Goal: Task Accomplishment & Management: Use online tool/utility

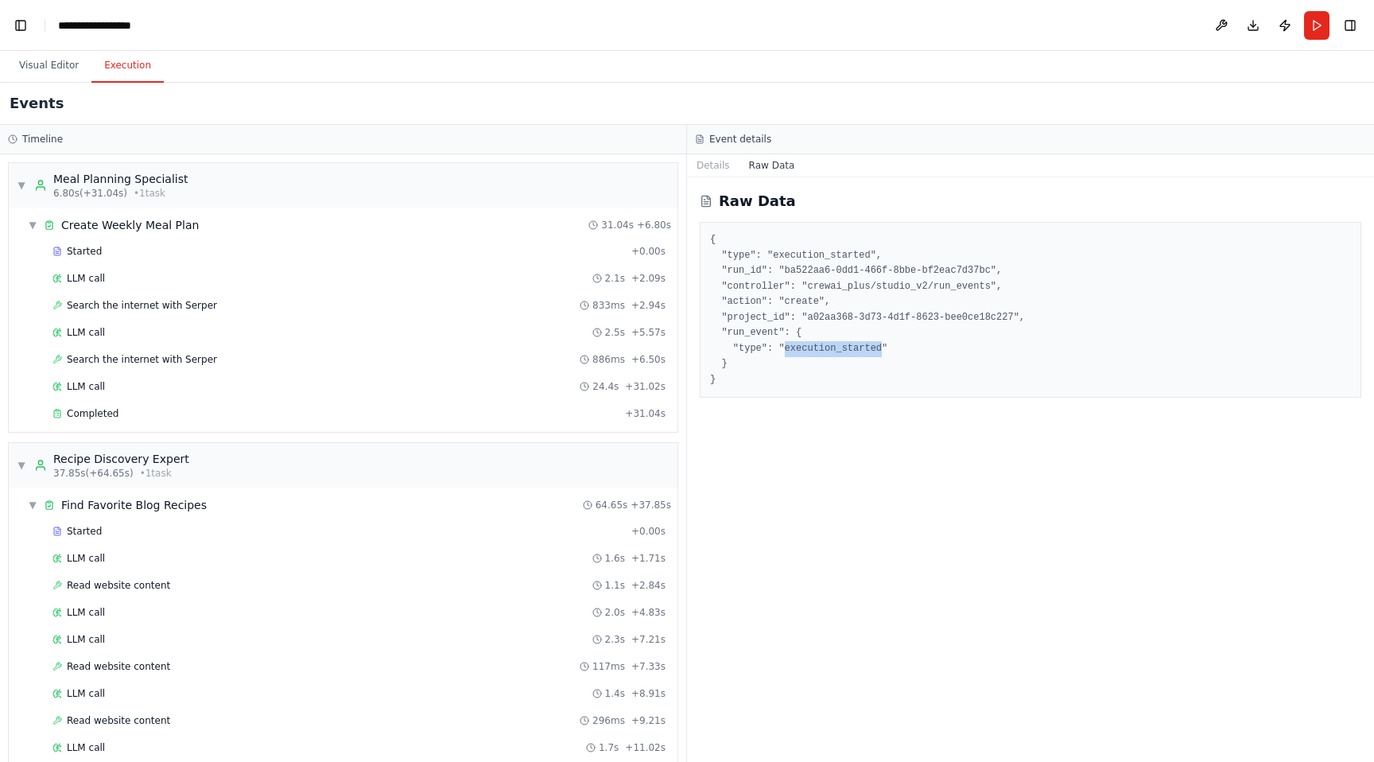
scroll to position [555, 0]
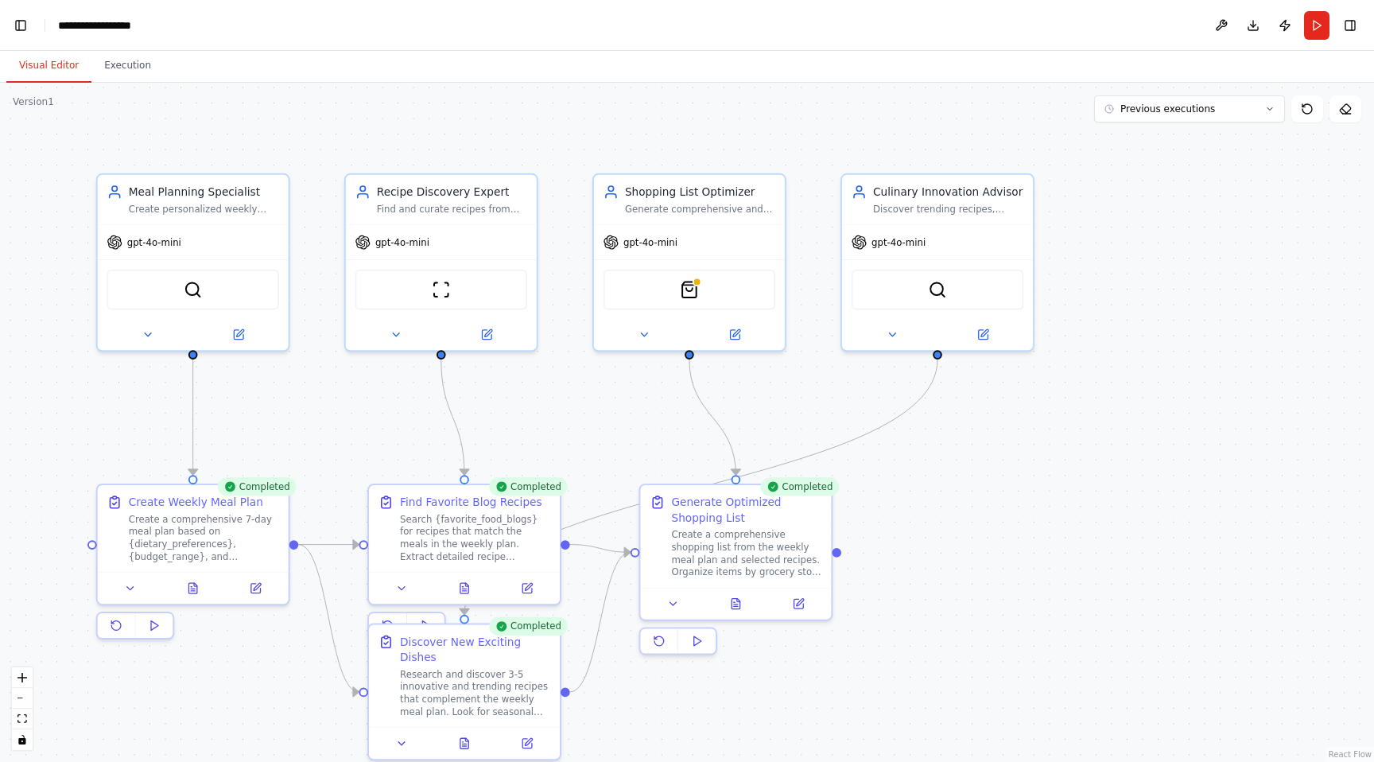
click at [52, 64] on button "Visual Editor" at bounding box center [48, 65] width 85 height 33
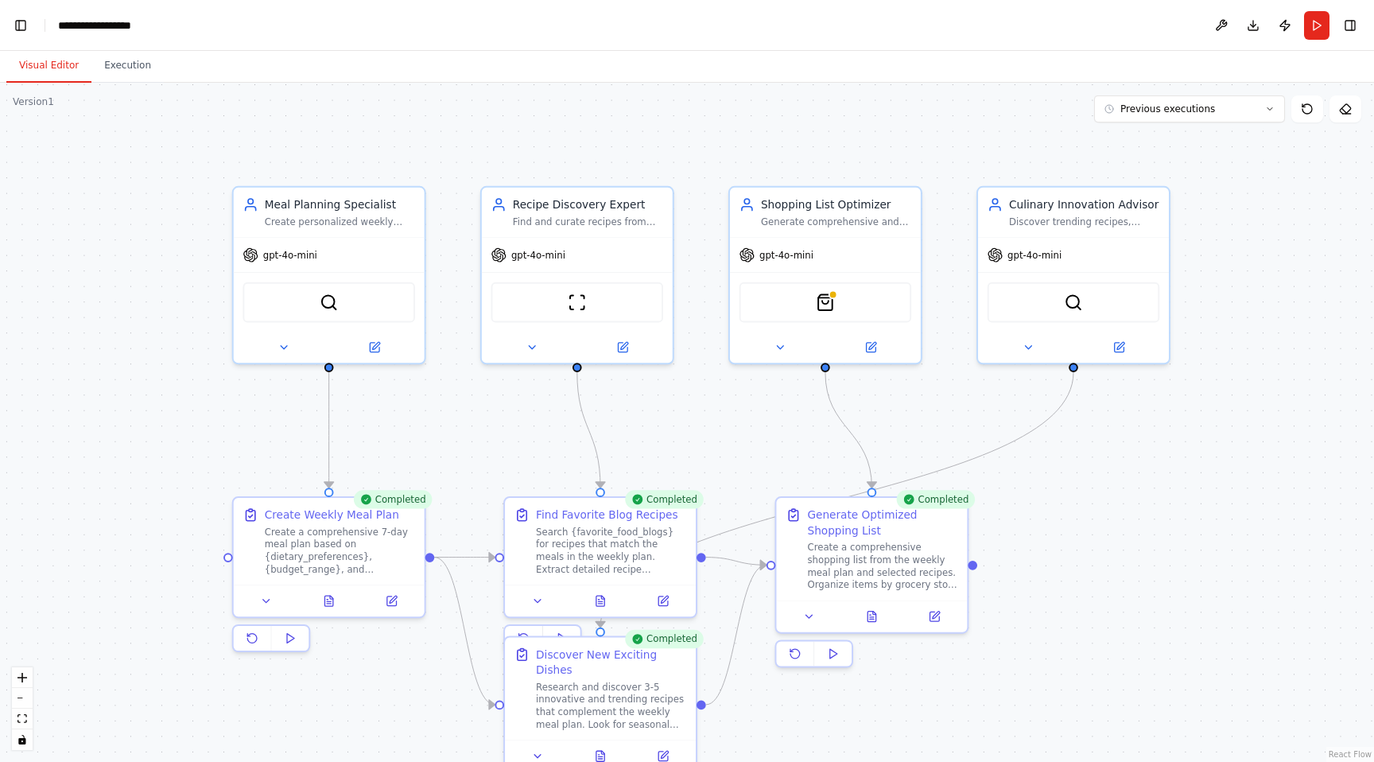
drag, startPoint x: 267, startPoint y: 144, endPoint x: 403, endPoint y: 157, distance: 136.5
click at [403, 157] on div ".deletable-edge-delete-btn { width: 20px; height: 20px; border: 0px solid #ffff…" at bounding box center [687, 422] width 1374 height 679
click at [578, 370] on div ".deletable-edge-delete-btn { width: 20px; height: 20px; border: 0px solid #ffff…" at bounding box center [687, 422] width 1374 height 679
drag, startPoint x: 578, startPoint y: 370, endPoint x: 579, endPoint y: 340, distance: 29.4
click at [579, 340] on div "Recipe Discovery Expert Find and curate recipes from {favorite_food_blogs} and …" at bounding box center [577, 272] width 194 height 178
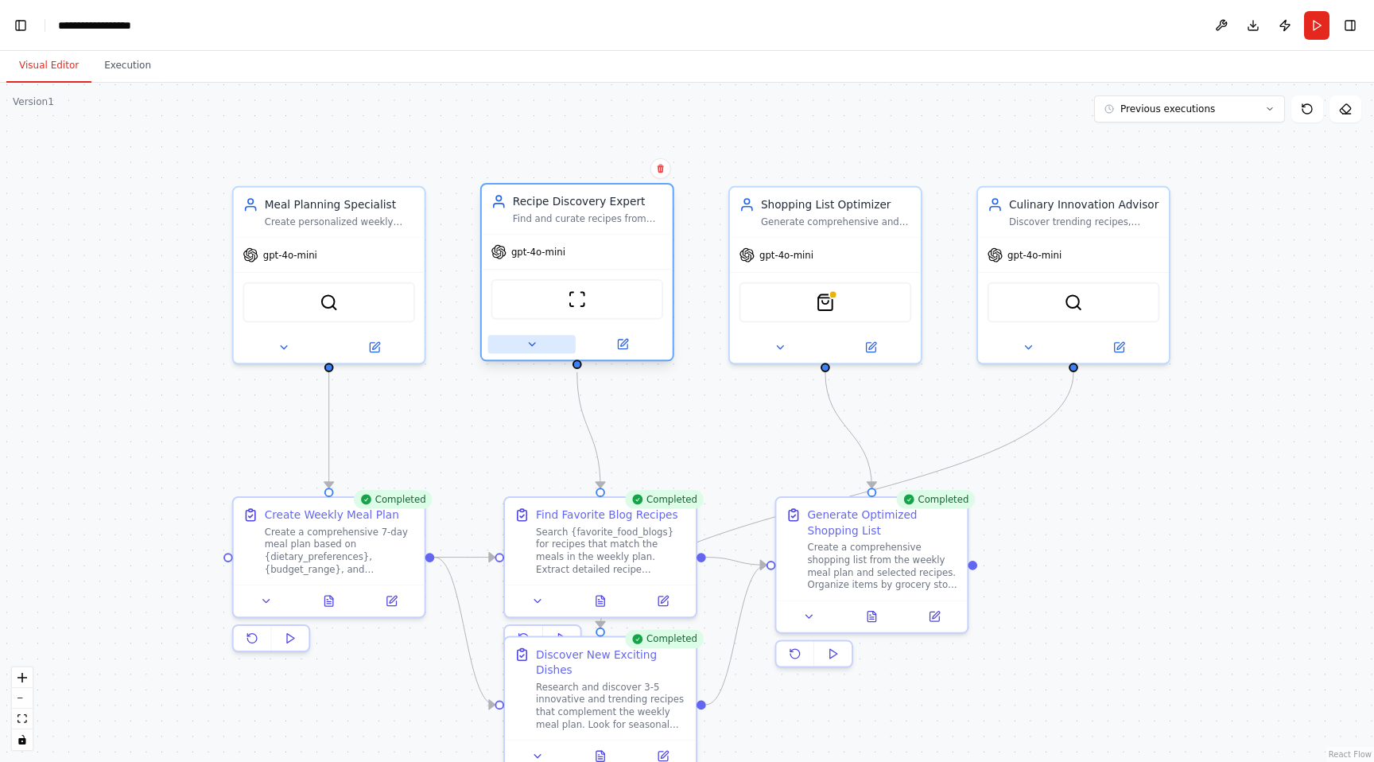
click at [533, 340] on icon at bounding box center [532, 344] width 13 height 13
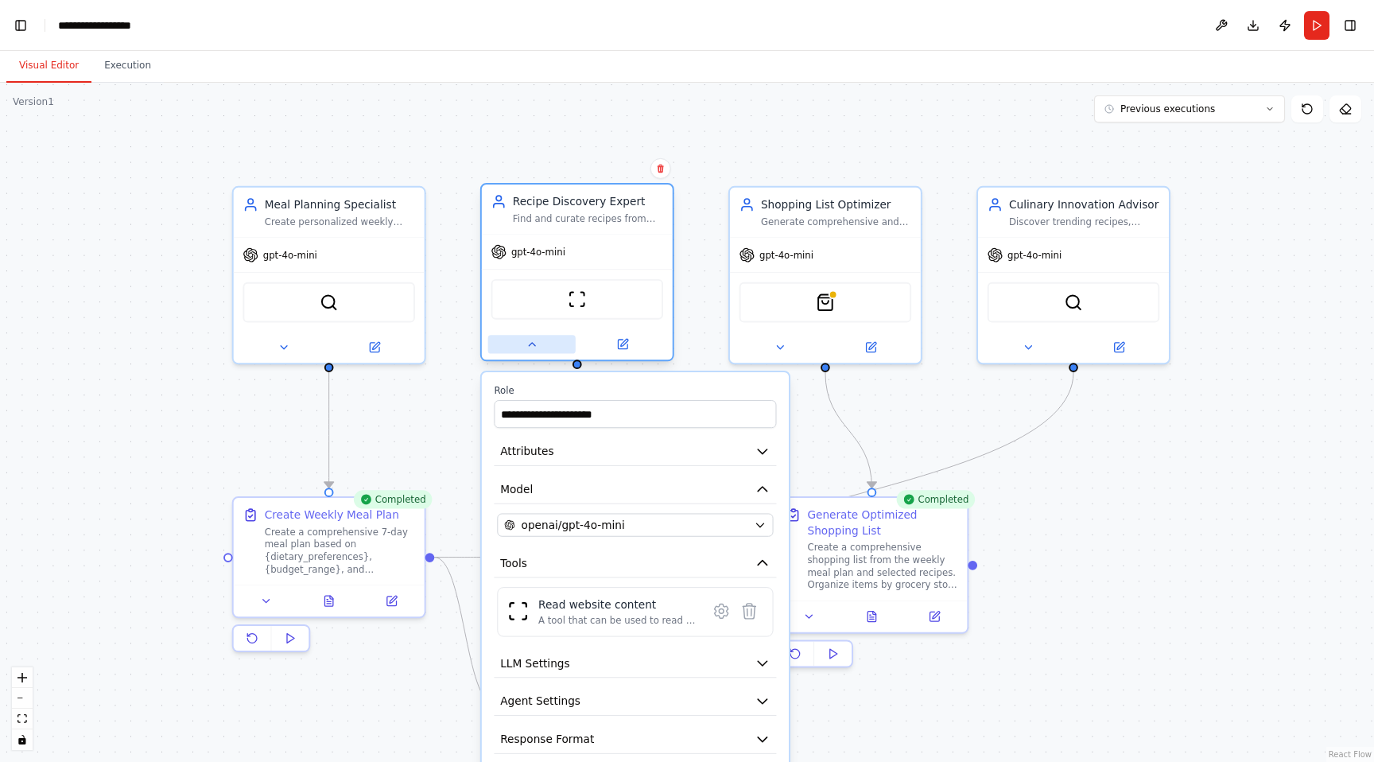
click at [533, 340] on icon at bounding box center [532, 344] width 13 height 13
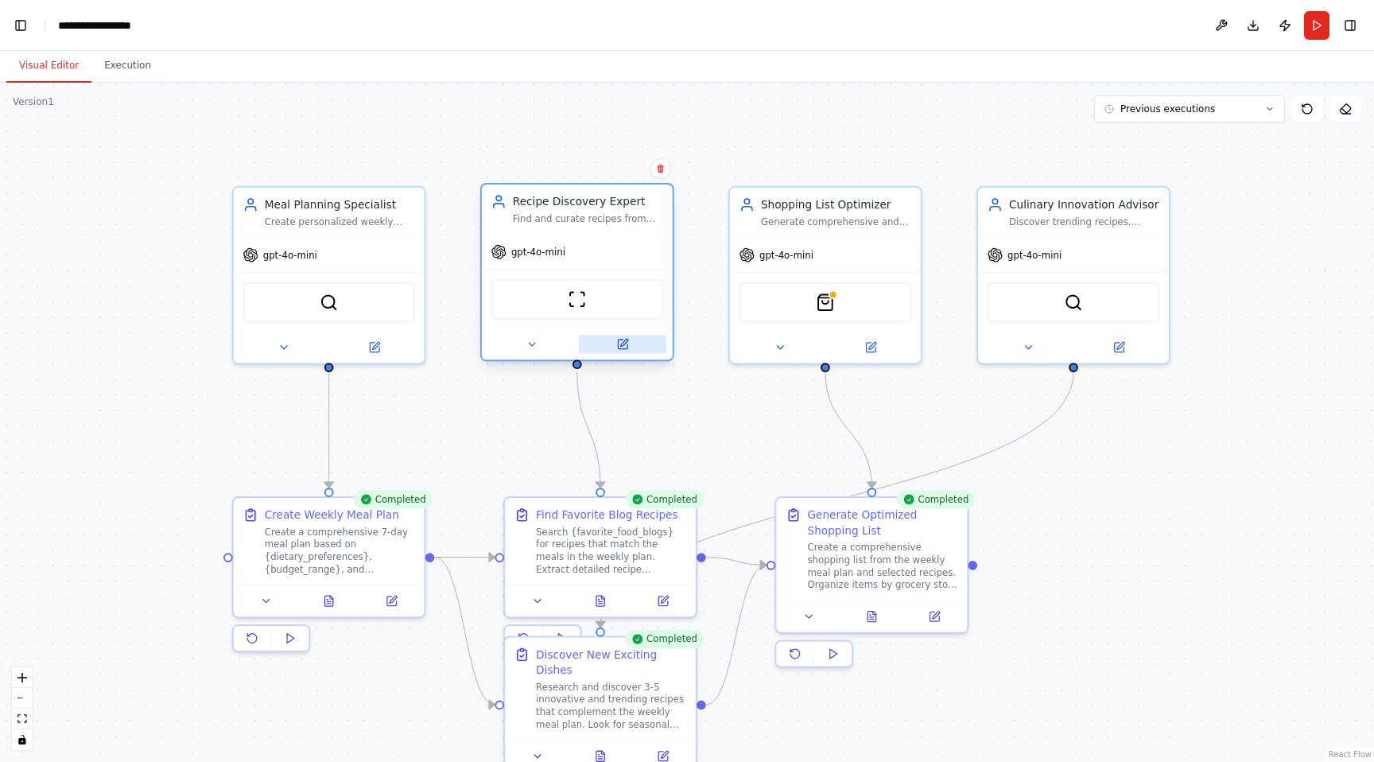
click at [626, 343] on icon at bounding box center [623, 344] width 10 height 10
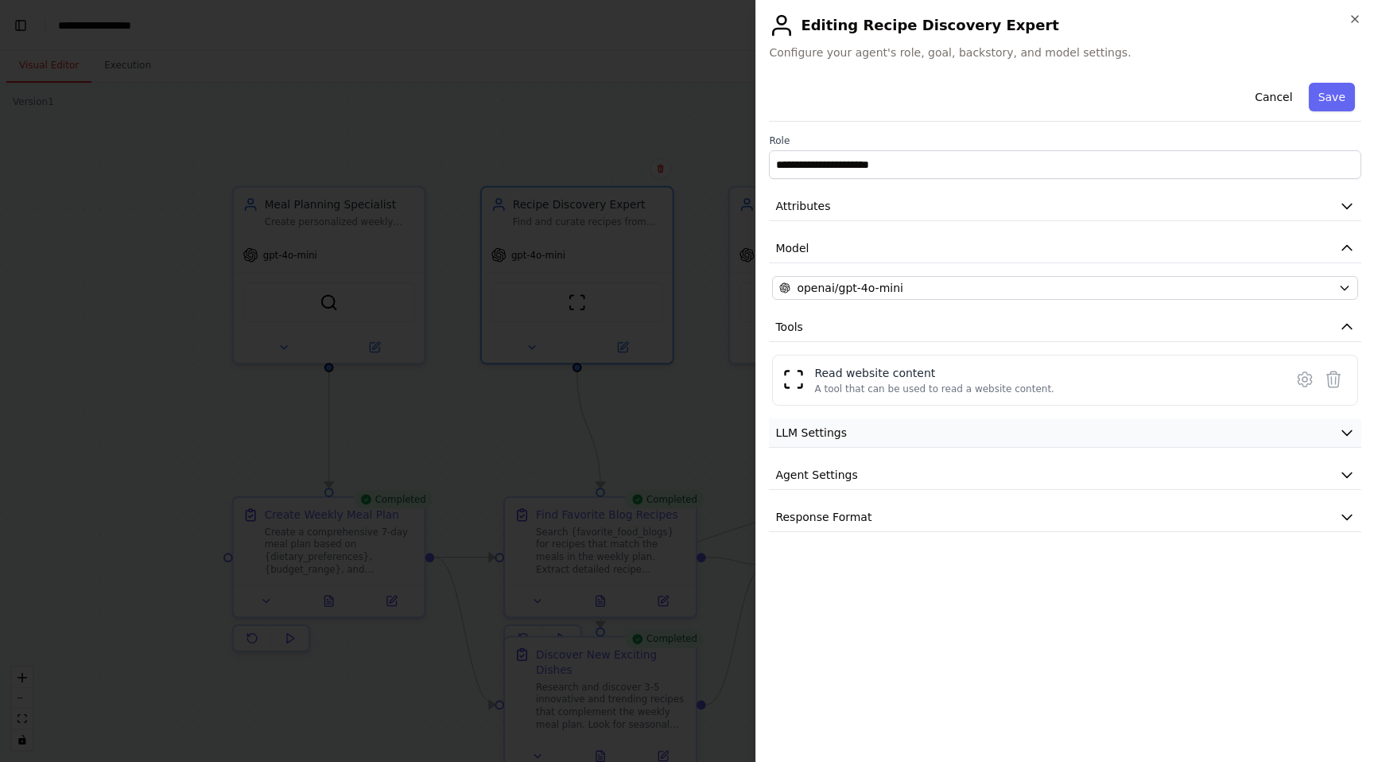
click at [1272, 435] on button "LLM Settings" at bounding box center [1065, 432] width 592 height 29
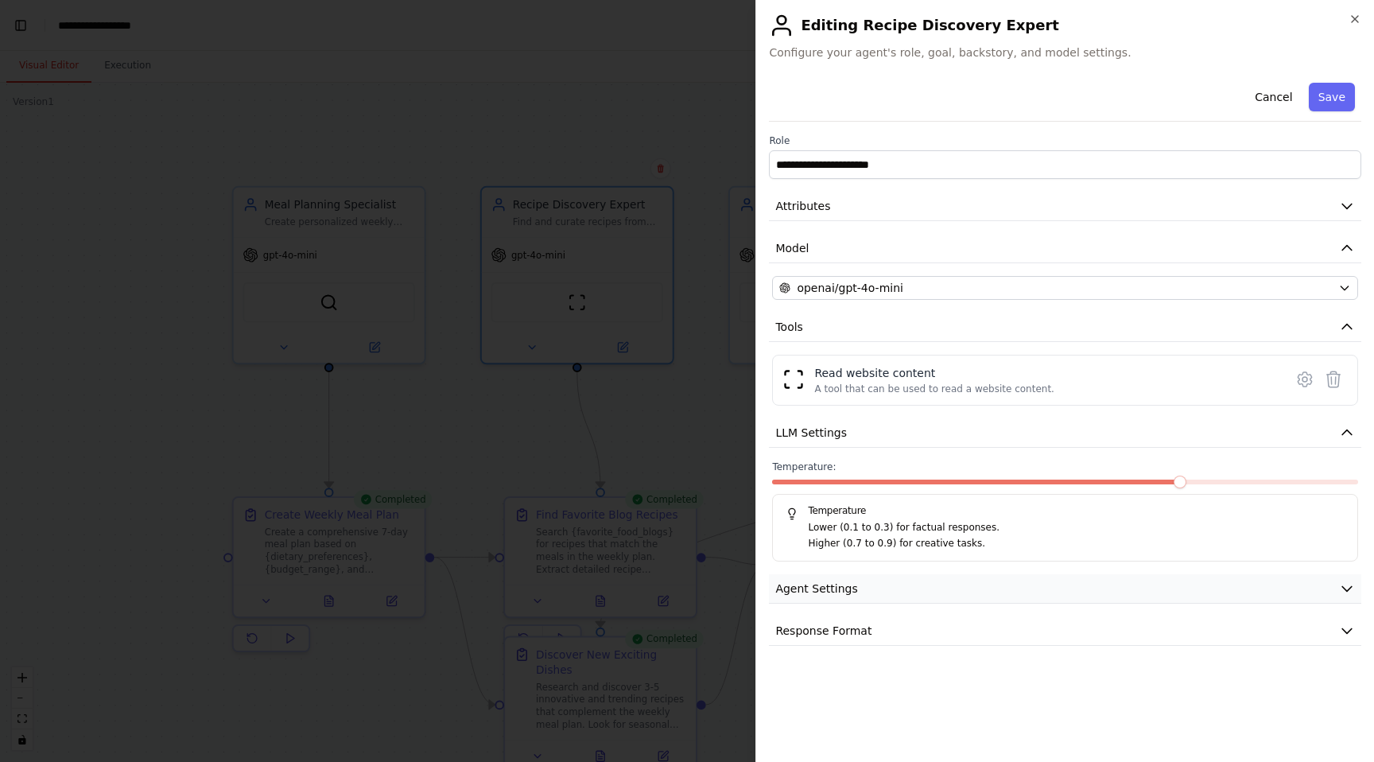
click at [1135, 599] on button "Agent Settings" at bounding box center [1065, 588] width 592 height 29
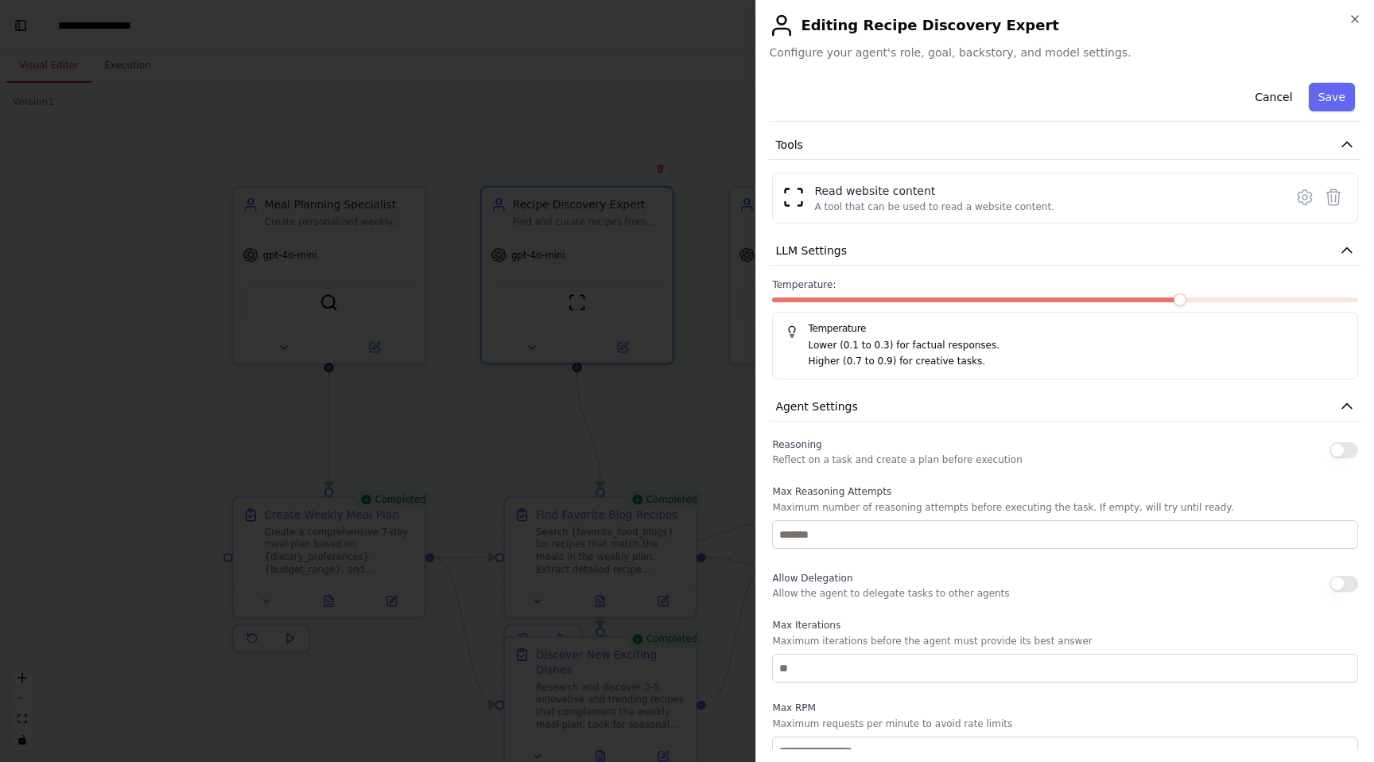
scroll to position [336, 0]
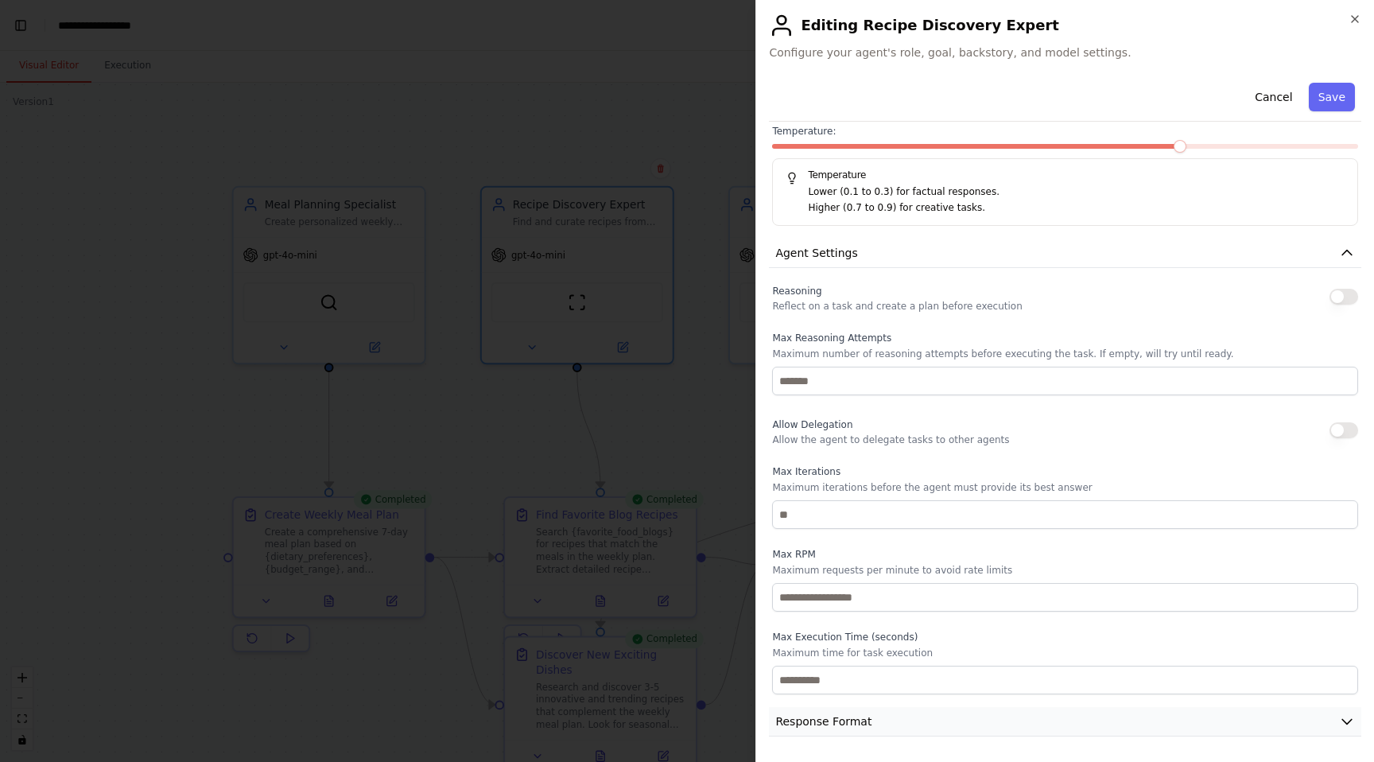
click at [886, 722] on button "Response Format" at bounding box center [1065, 721] width 592 height 29
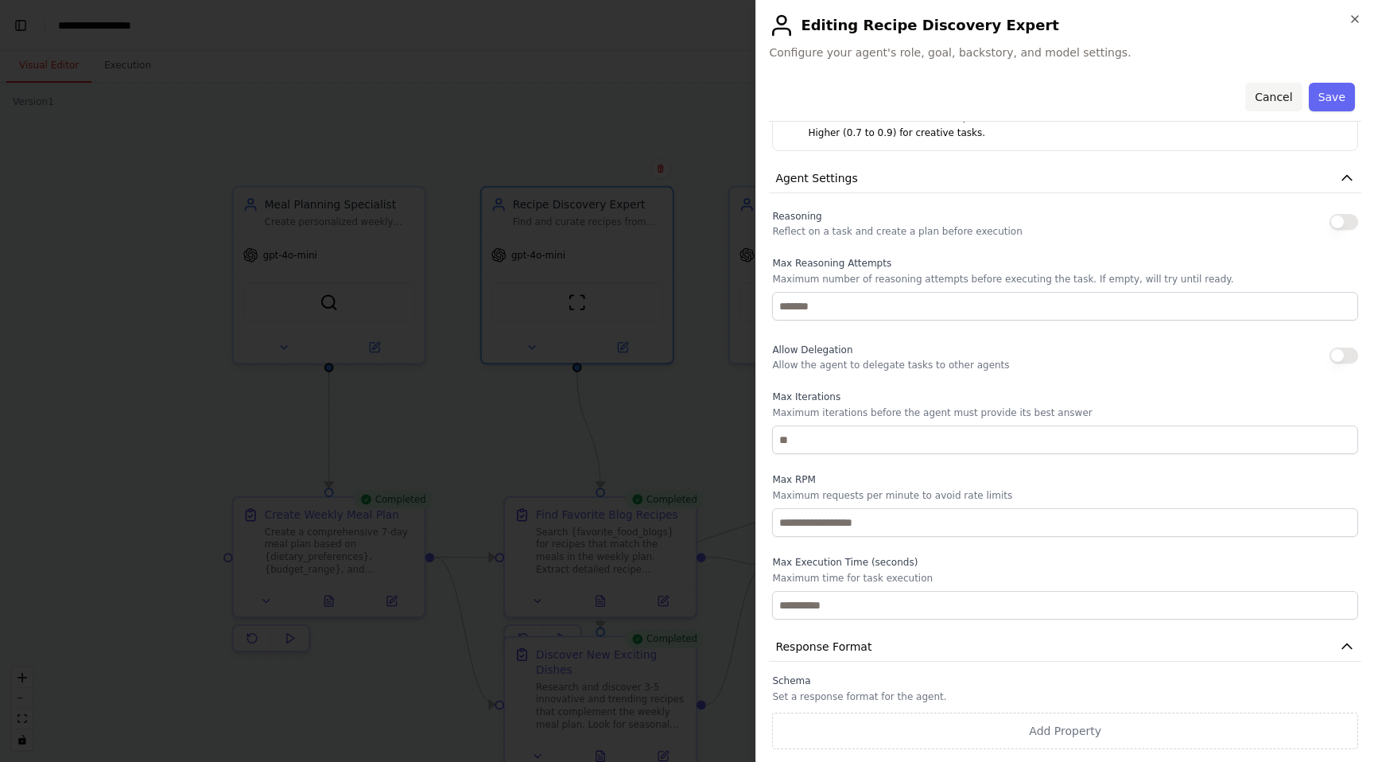
click at [1263, 92] on button "Cancel" at bounding box center [1273, 97] width 56 height 29
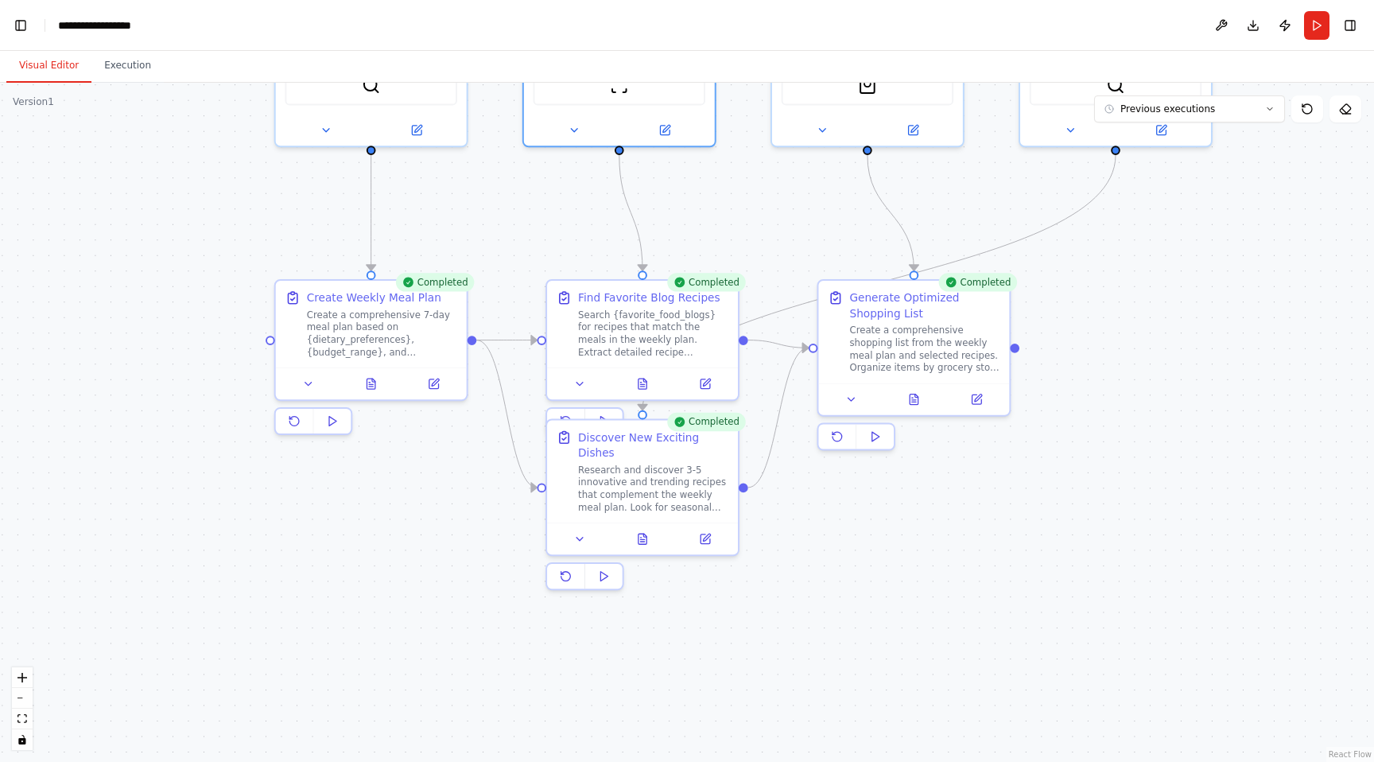
drag, startPoint x: 1085, startPoint y: 623, endPoint x: 1138, endPoint y: 374, distance: 254.3
click at [1138, 374] on div ".deletable-edge-delete-btn { width: 20px; height: 20px; border: 0px solid #ffff…" at bounding box center [687, 422] width 1374 height 679
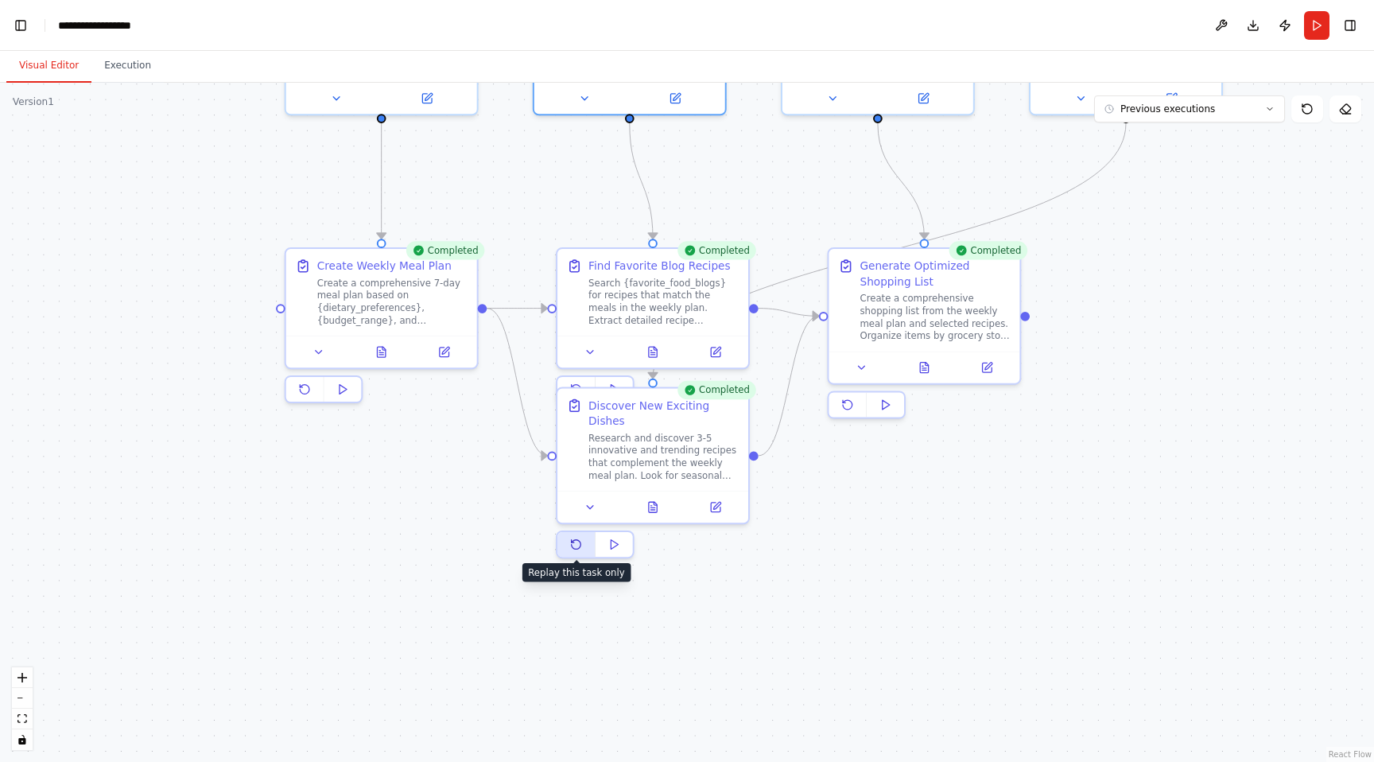
click at [578, 541] on icon at bounding box center [577, 545] width 10 height 10
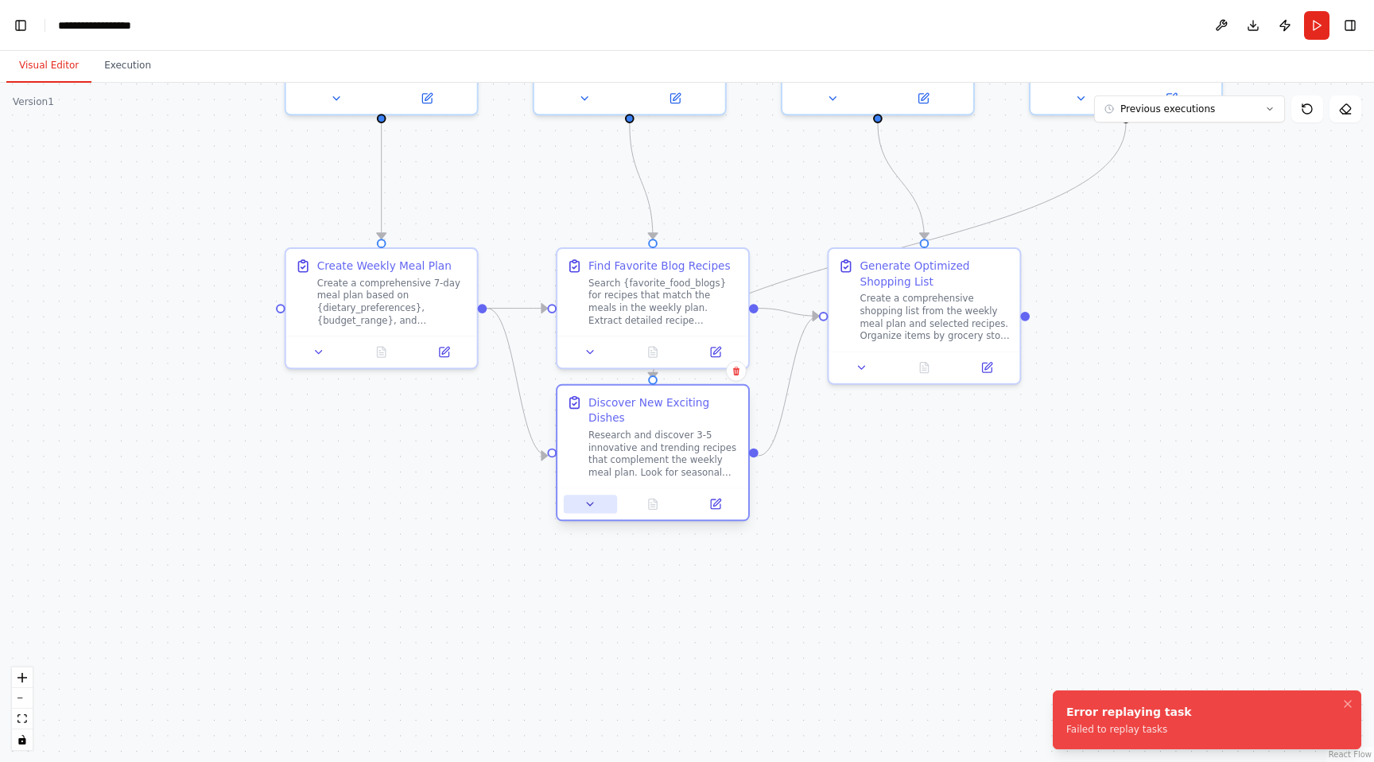
click at [588, 506] on icon at bounding box center [590, 504] width 13 height 13
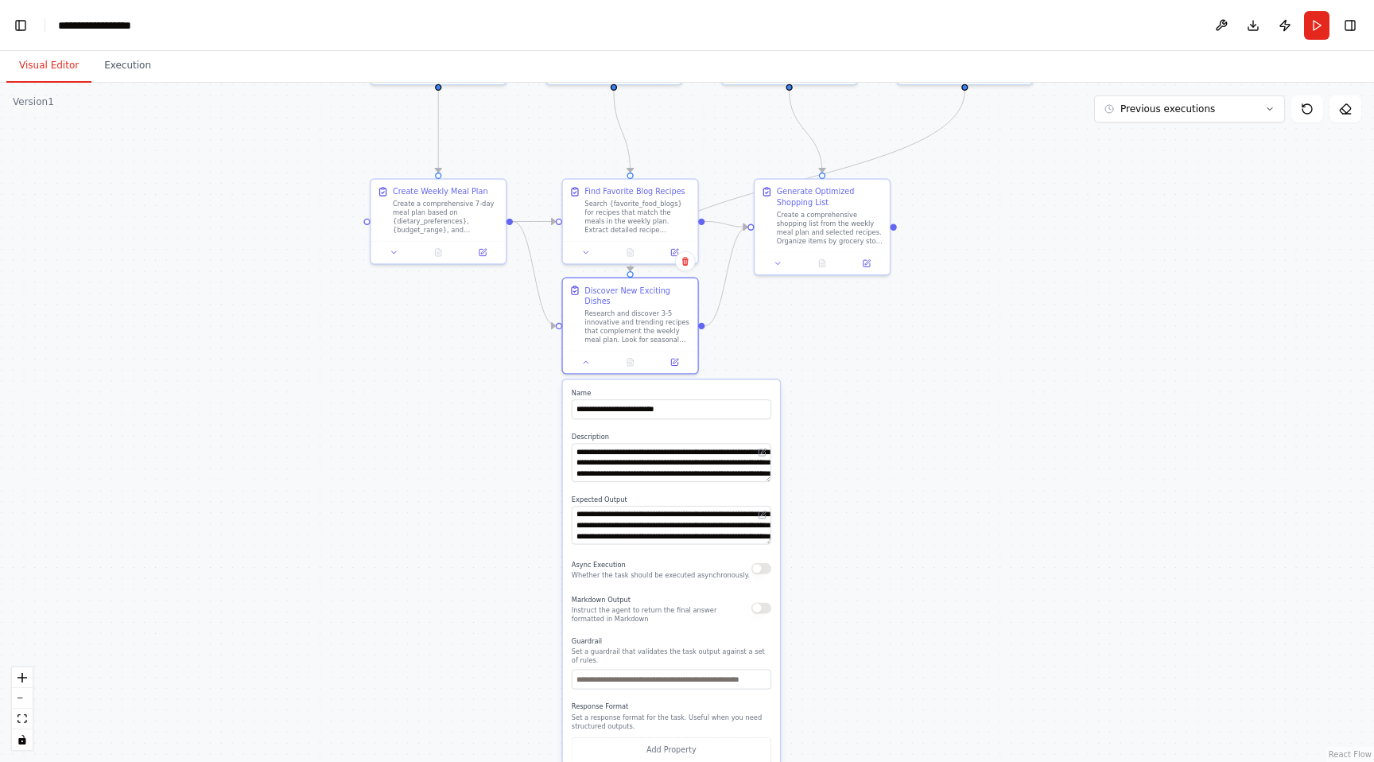
drag, startPoint x: 921, startPoint y: 554, endPoint x: 966, endPoint y: 299, distance: 259.1
click at [966, 300] on div ".deletable-edge-delete-btn { width: 20px; height: 20px; border: 0px solid #ffff…" at bounding box center [687, 422] width 1374 height 679
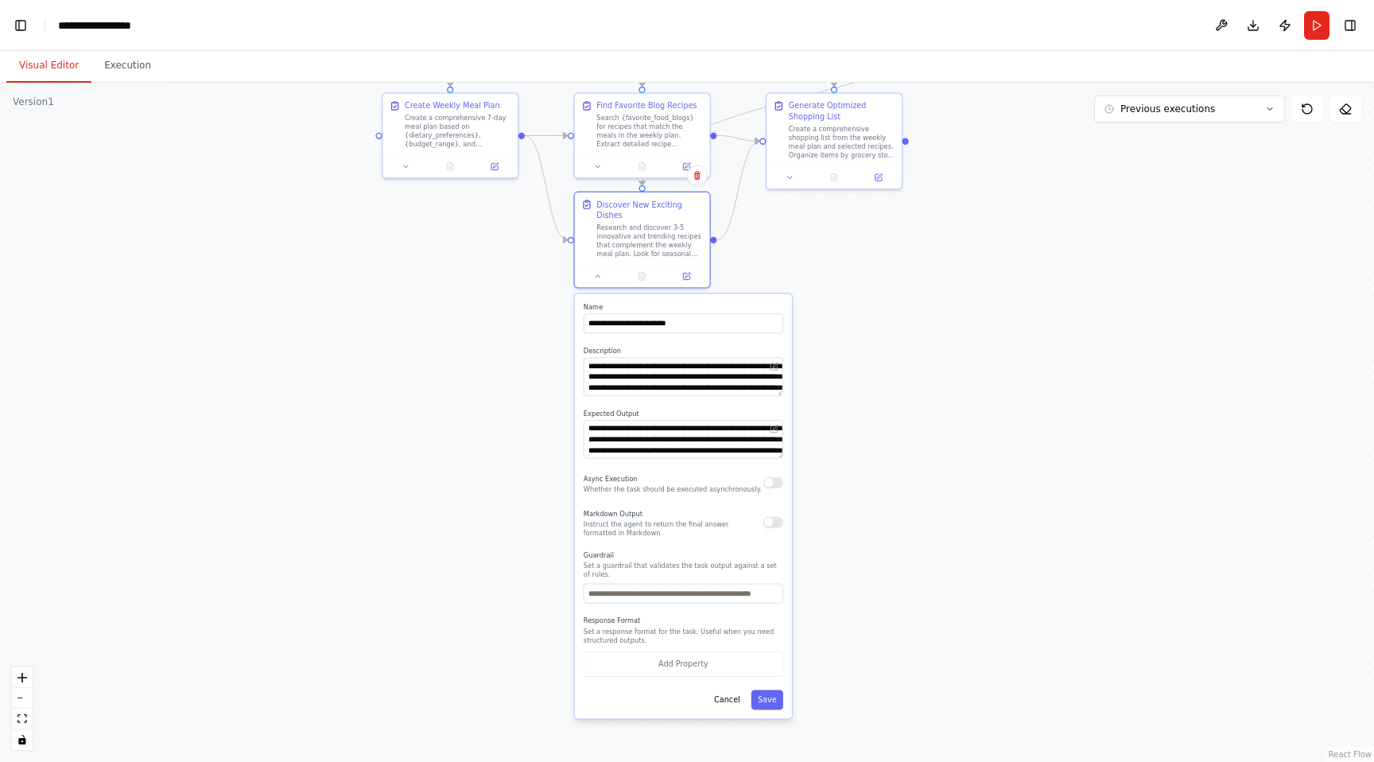
click at [501, 438] on div ".deletable-edge-delete-btn { width: 20px; height: 20px; border: 0px solid #ffff…" at bounding box center [687, 422] width 1374 height 679
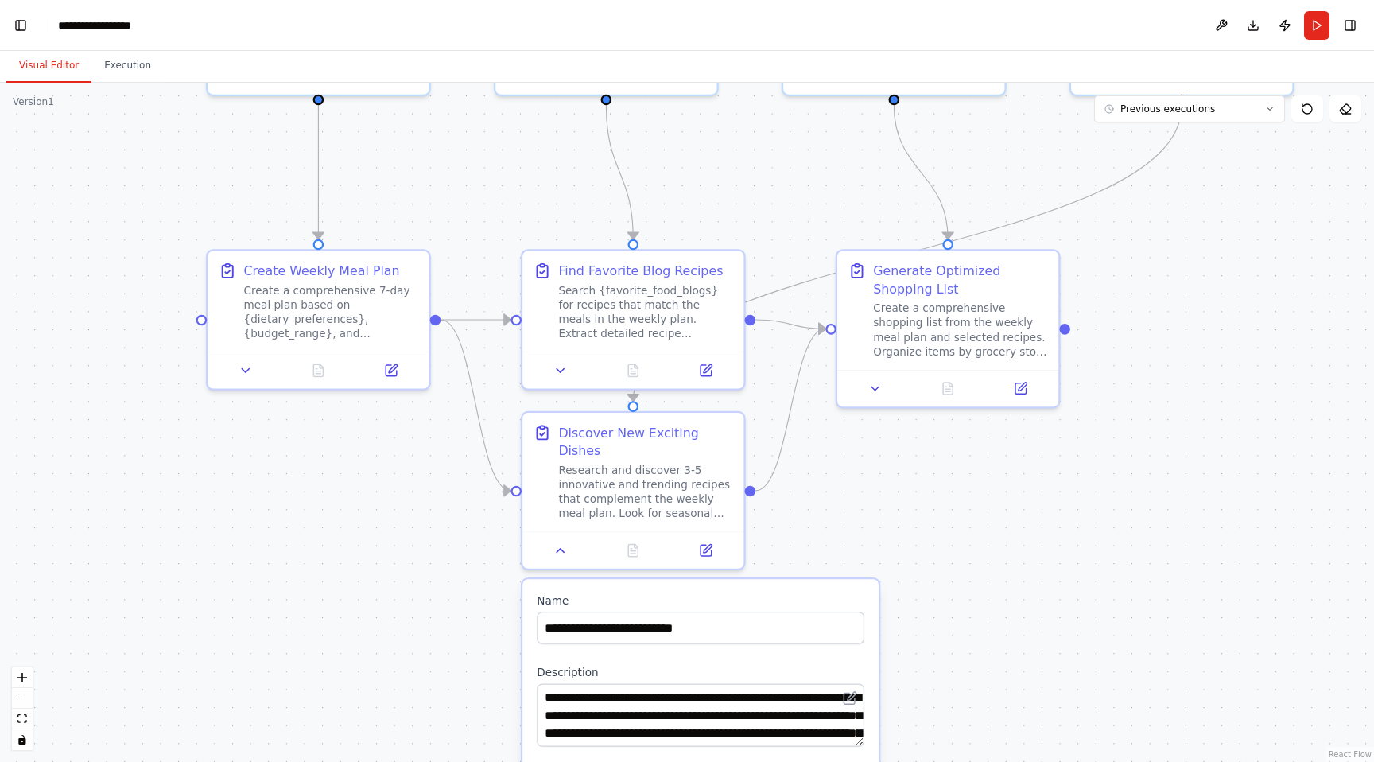
drag, startPoint x: 553, startPoint y: 383, endPoint x: 454, endPoint y: 761, distance: 390.5
click at [454, 761] on div ".deletable-edge-delete-btn { width: 20px; height: 20px; border: 0px solid #ffff…" at bounding box center [687, 422] width 1374 height 679
click at [1016, 536] on div ".deletable-edge-delete-btn { width: 20px; height: 20px; border: 0px solid #ffff…" at bounding box center [687, 422] width 1374 height 679
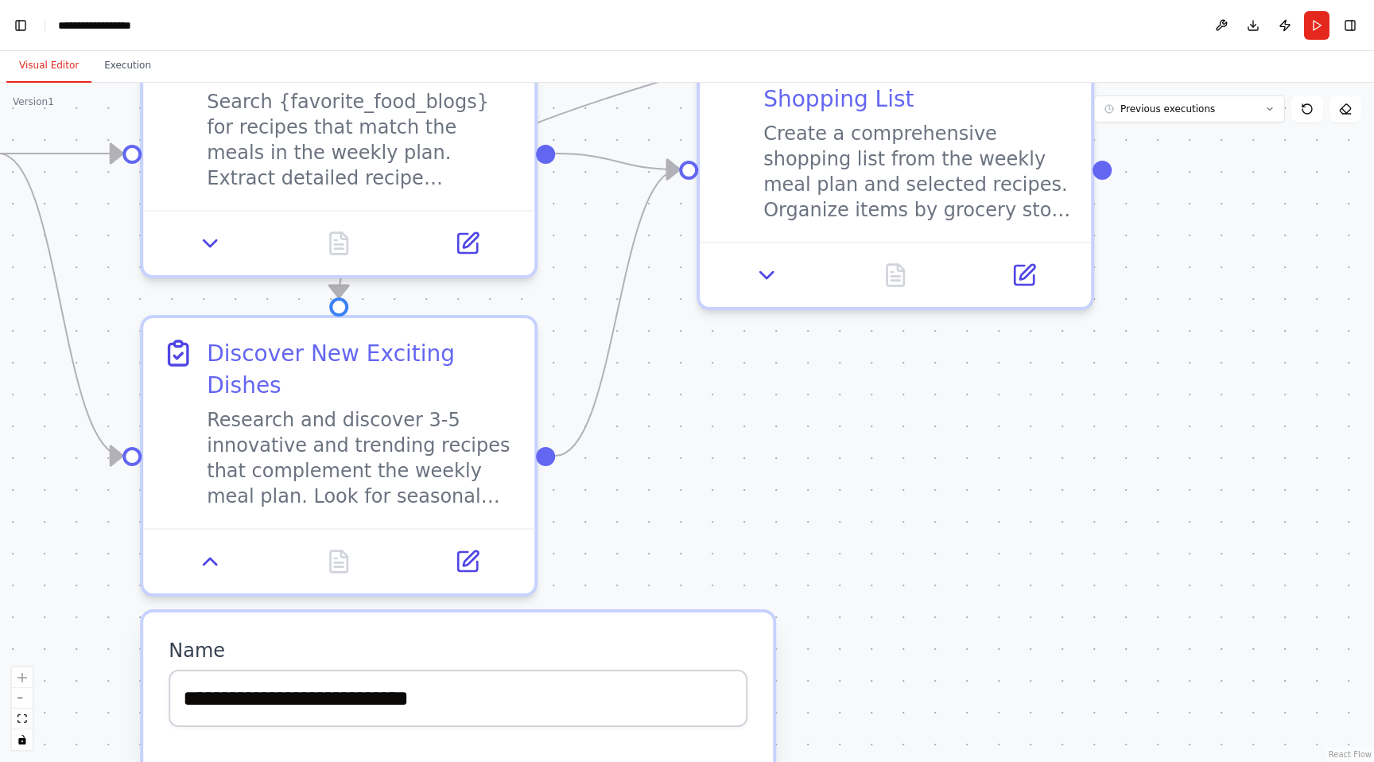
click at [960, 497] on div ".deletable-edge-delete-btn { width: 20px; height: 20px; border: 0px solid #ffff…" at bounding box center [687, 422] width 1374 height 679
